Goal: Find specific page/section: Find specific page/section

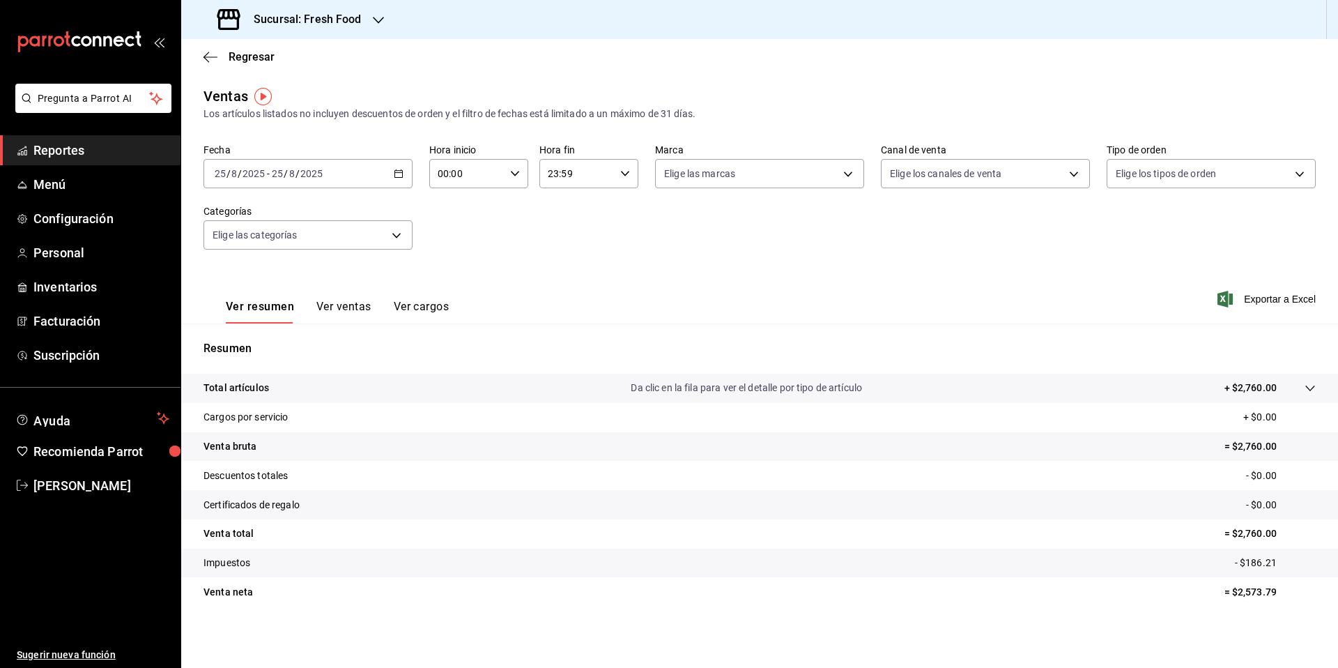
click at [51, 160] on link "Reportes" at bounding box center [90, 150] width 180 height 30
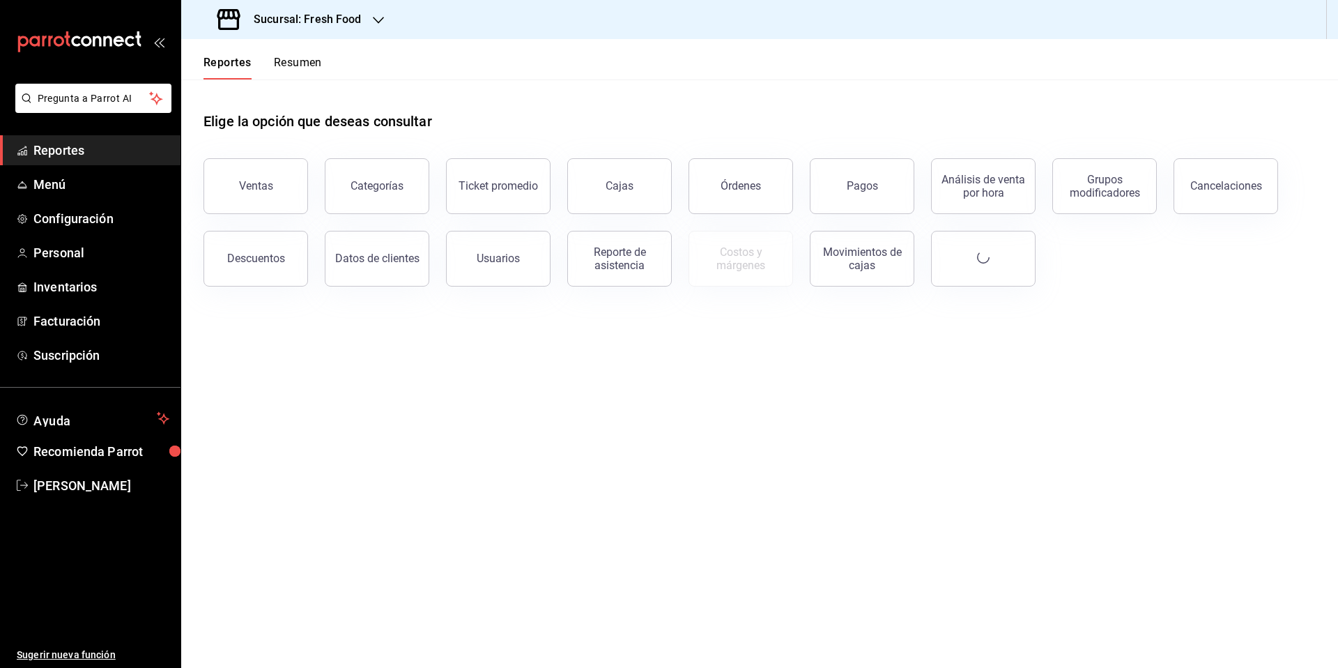
click at [590, 84] on div "Elige la opción que deseas consultar" at bounding box center [759, 110] width 1112 height 62
click at [54, 154] on span "Reportes" at bounding box center [101, 150] width 136 height 19
click at [354, 22] on h3 "Sucursal: Fresh Food" at bounding box center [302, 19] width 119 height 17
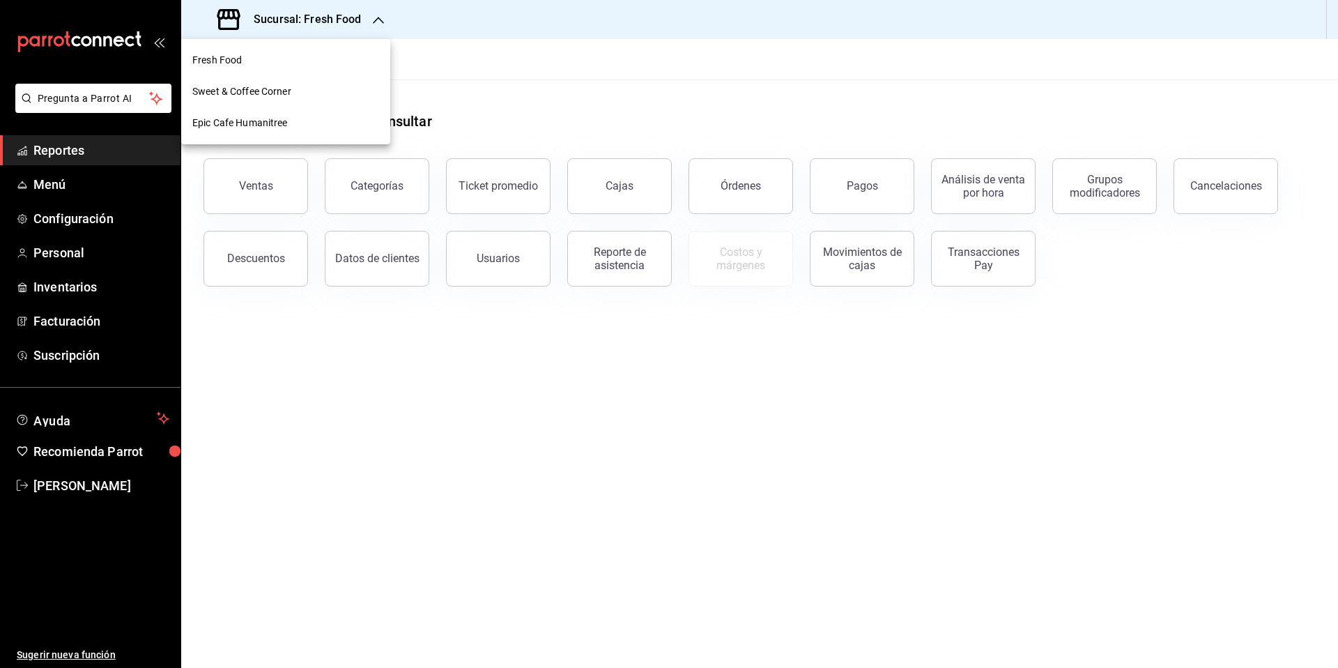
click at [294, 72] on div "Fresh Food" at bounding box center [285, 60] width 209 height 31
click at [263, 202] on button "Ventas" at bounding box center [255, 186] width 105 height 56
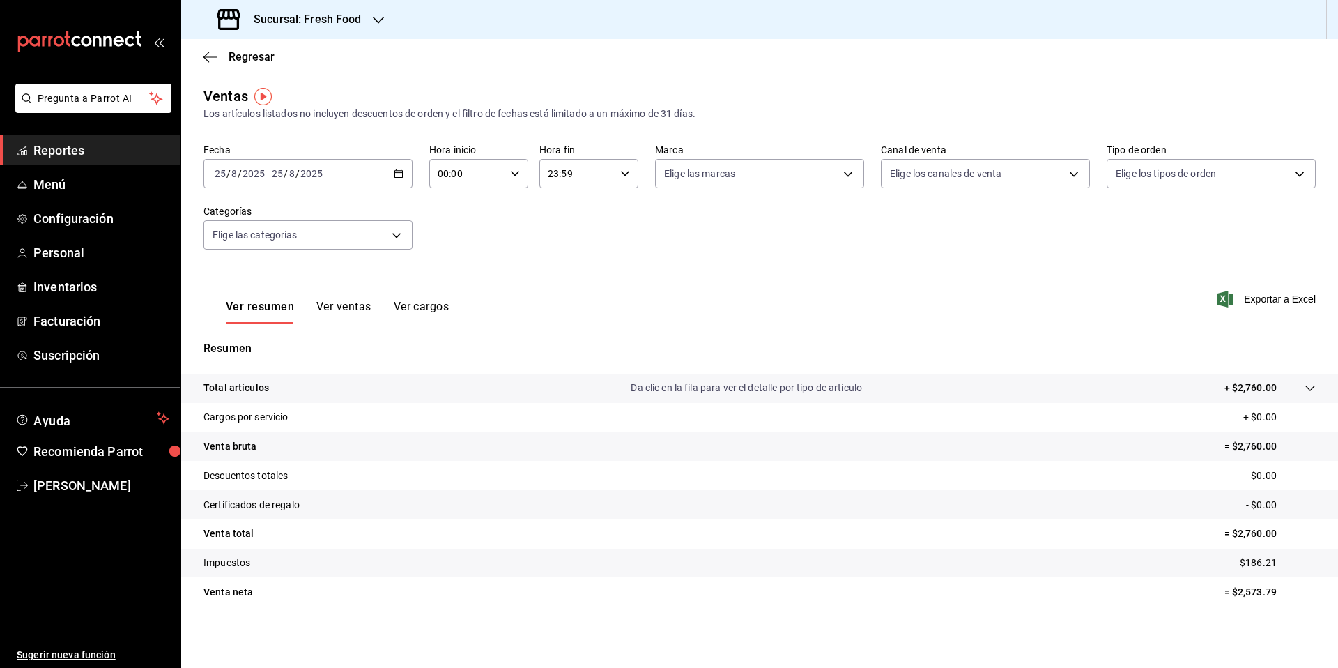
click at [339, 20] on h3 "Sucursal: Fresh Food" at bounding box center [302, 19] width 119 height 17
click at [318, 94] on div "Sweet & Coffee Corner" at bounding box center [285, 91] width 187 height 15
click at [408, 17] on h3 "Sucursal: Sweet & Coffee Corner" at bounding box center [332, 19] width 178 height 17
click at [293, 124] on div "Epic Cafe Humanitree" at bounding box center [285, 123] width 187 height 15
click at [252, 49] on div "Regresar" at bounding box center [759, 57] width 1157 height 36
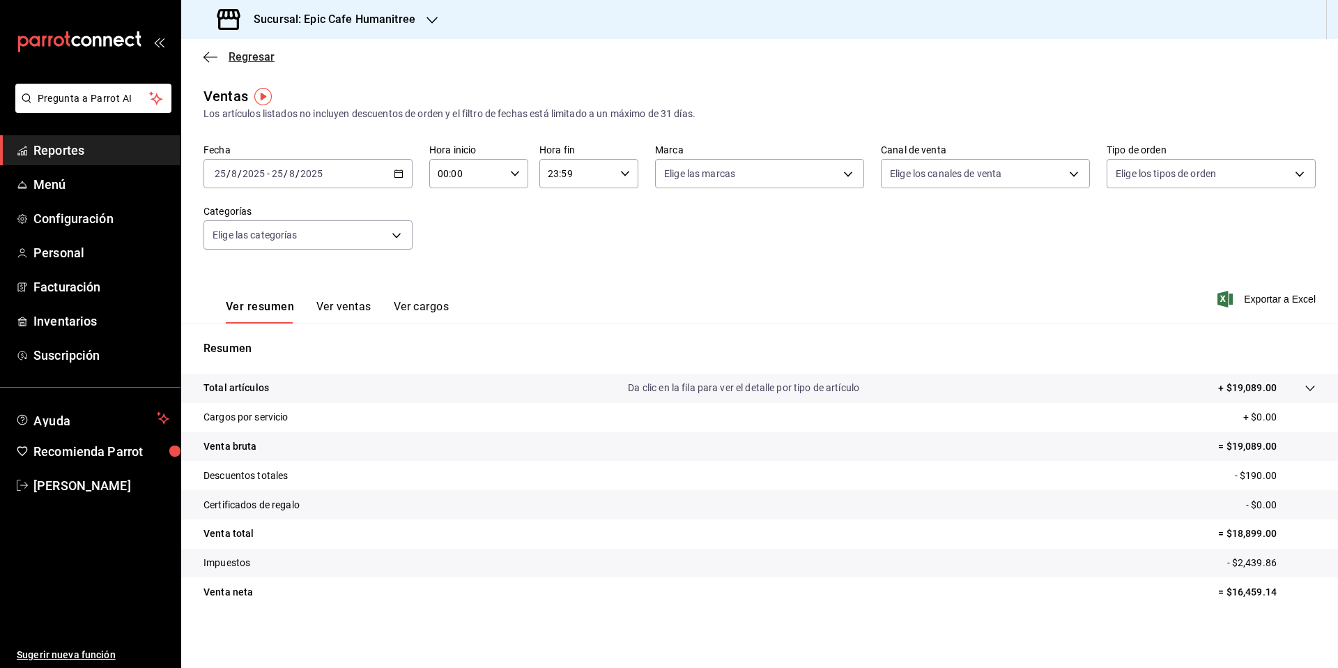
click at [249, 56] on span "Regresar" at bounding box center [252, 56] width 46 height 13
